Goal: Task Accomplishment & Management: Manage account settings

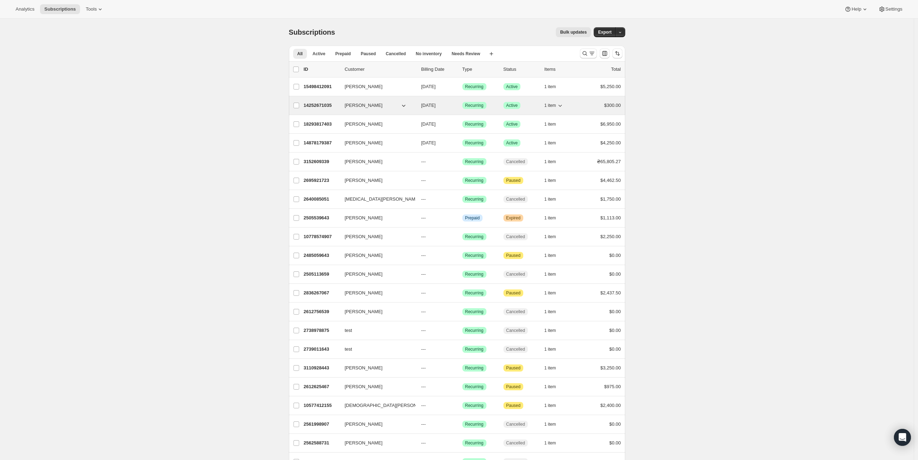
click at [558, 105] on button "1 item" at bounding box center [553, 105] width 19 height 10
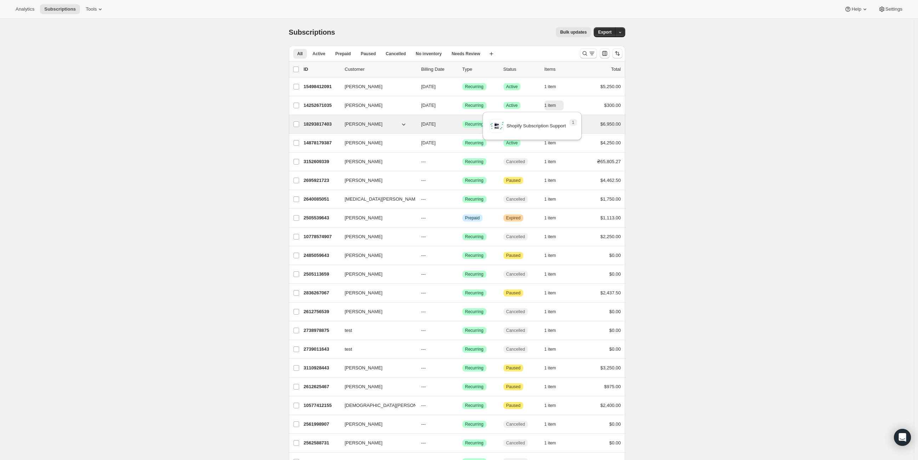
click at [321, 121] on p "18293817403" at bounding box center [321, 124] width 35 height 7
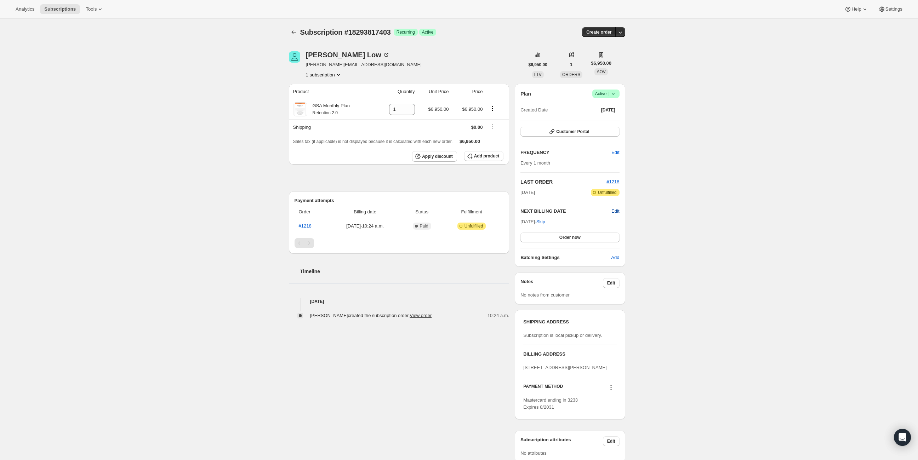
click at [619, 208] on span "Edit" at bounding box center [615, 211] width 8 height 7
click at [567, 222] on input "[DATE]" at bounding box center [569, 224] width 99 height 12
click at [564, 222] on input "[DATE]" at bounding box center [569, 224] width 99 height 12
type input "[DATE]"
click at [580, 238] on button "Save" at bounding box center [569, 239] width 99 height 10
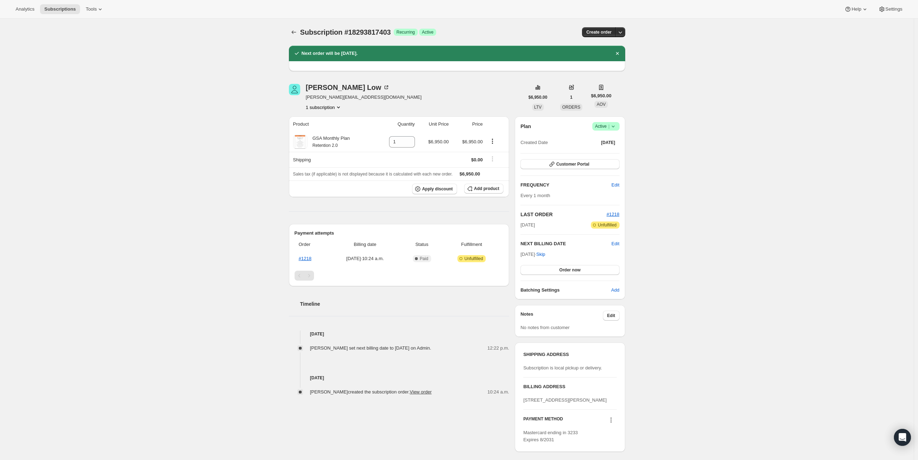
click at [289, 28] on div "Subscription #18293817403. This page is ready Subscription #18293817403 Success…" at bounding box center [456, 268] width 353 height 498
click at [293, 29] on icon "Subscriptions" at bounding box center [293, 32] width 7 height 7
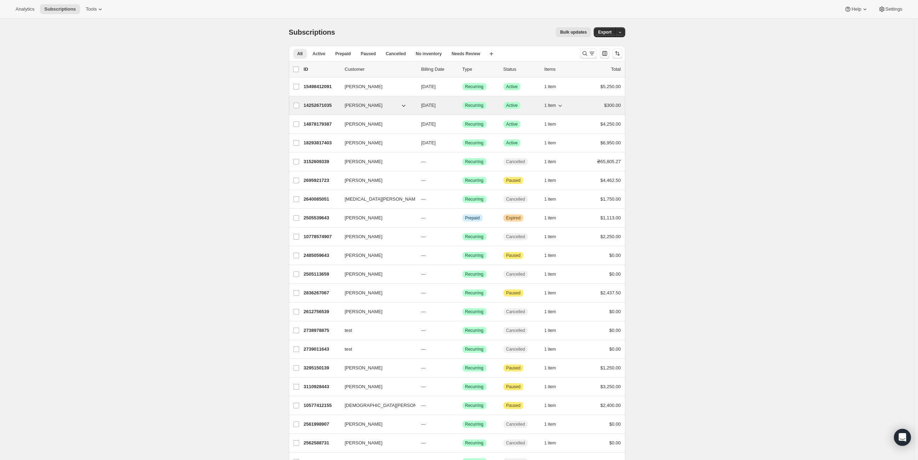
click at [331, 103] on p "14252671035" at bounding box center [321, 105] width 35 height 7
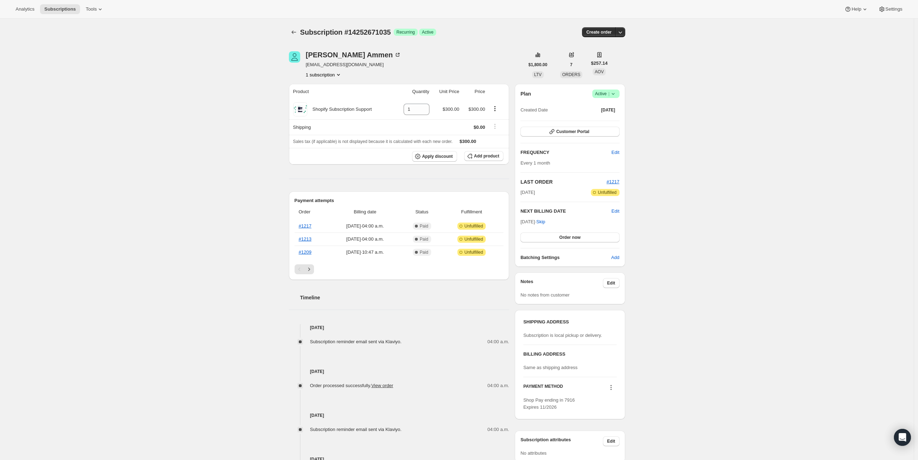
click at [616, 93] on icon at bounding box center [612, 93] width 7 height 7
click at [614, 106] on span "Pause subscription" at bounding box center [607, 107] width 39 height 5
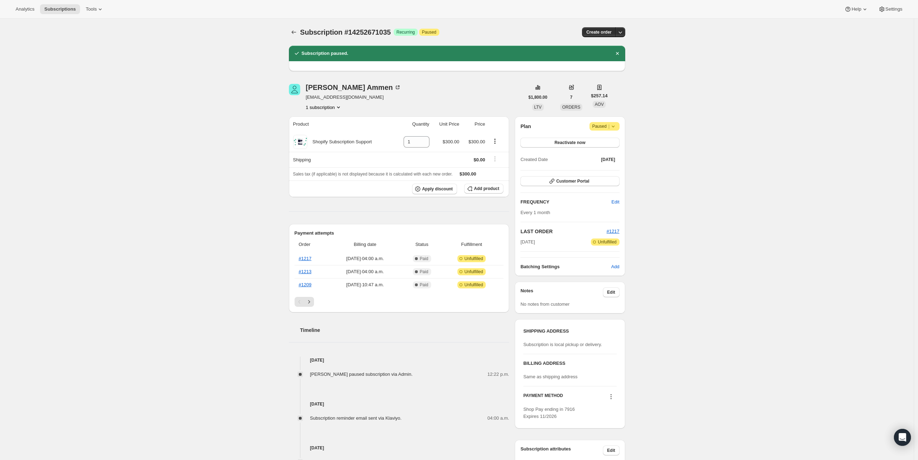
click at [667, 114] on div "Subscription #14252671035. This page is ready Subscription #14252671035 Success…" at bounding box center [456, 308] width 913 height 578
